Goal: Find contact information: Find contact information

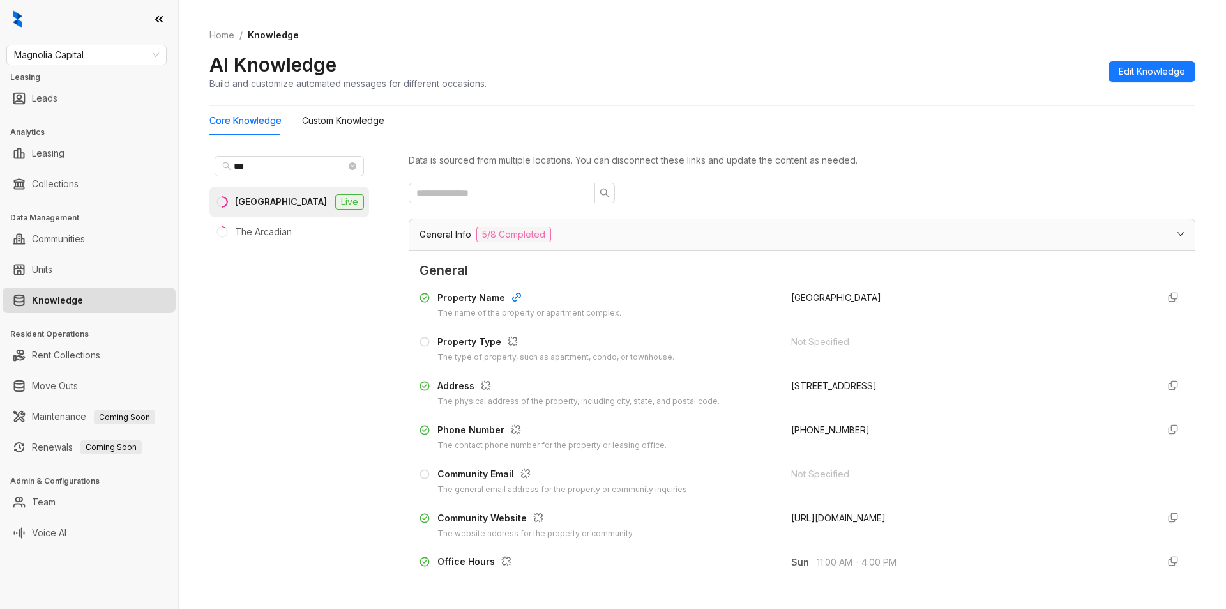
scroll to position [1005, 0]
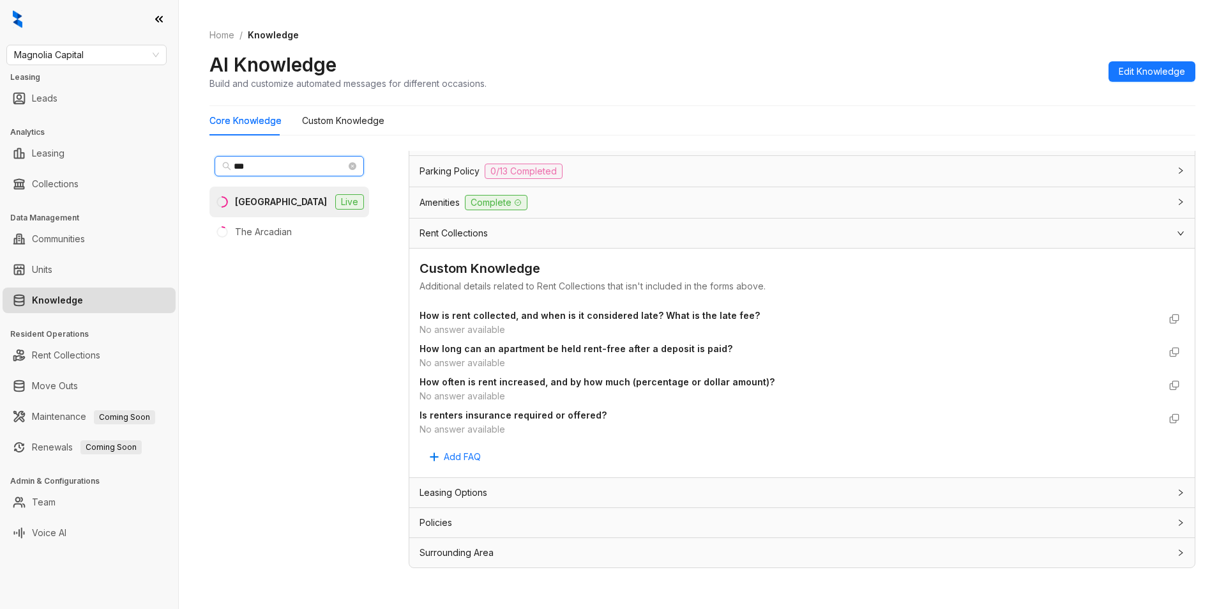
click at [281, 166] on input "***" at bounding box center [290, 166] width 112 height 14
type input "*"
type input "***"
click at [294, 206] on div "[PERSON_NAME] at [PERSON_NAME]" at bounding box center [280, 208] width 99 height 28
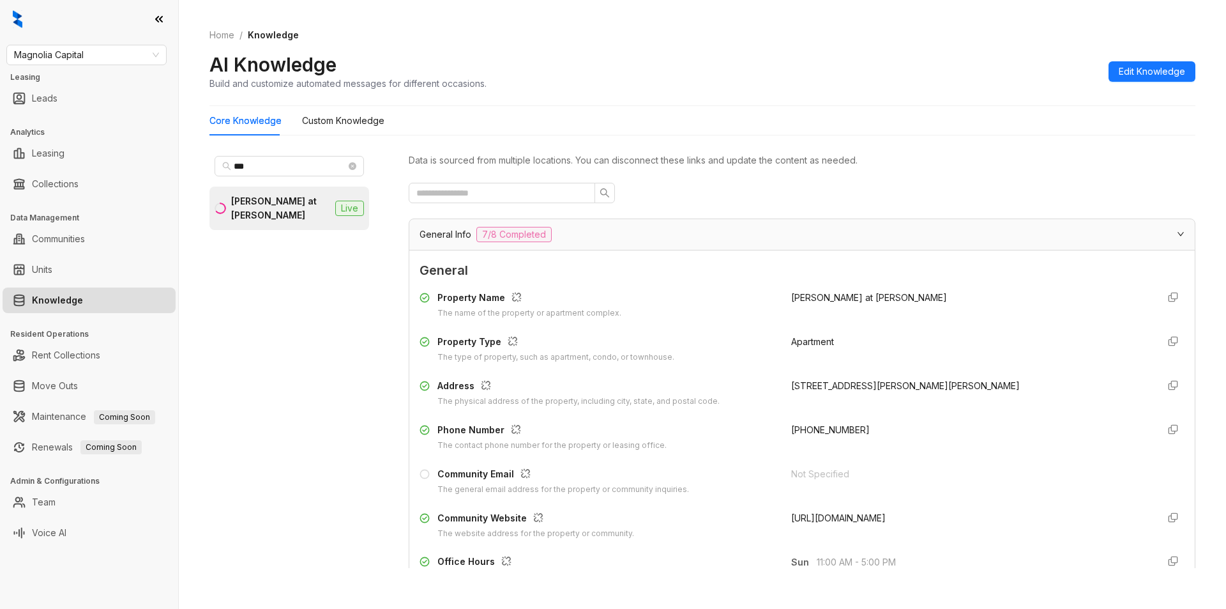
drag, startPoint x: 775, startPoint y: 513, endPoint x: 1002, endPoint y: 523, distance: 227.5
click at [1002, 523] on div "Community Website The website address for the property or community. [URL][DOMA…" at bounding box center [802, 525] width 765 height 29
copy span "[URL][DOMAIN_NAME]"
drag, startPoint x: 780, startPoint y: 431, endPoint x: 876, endPoint y: 421, distance: 96.9
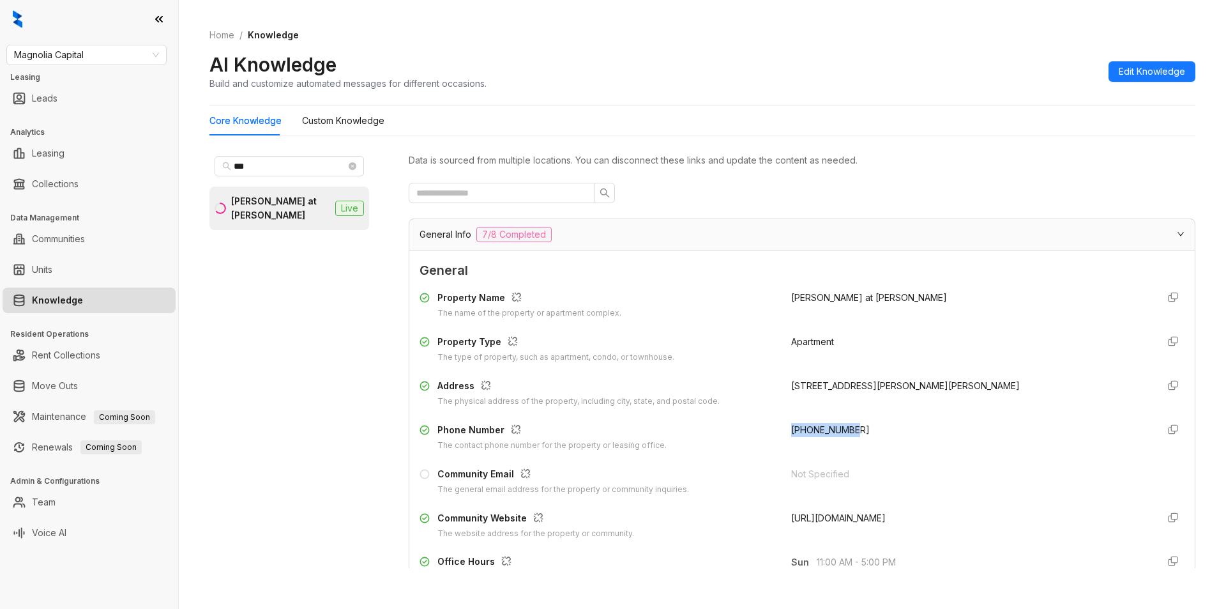
click at [876, 421] on div "Property Name The name of the property or apartment complex. [PERSON_NAME] at […" at bounding box center [802, 414] width 765 height 259
copy span "[PHONE_NUMBER]"
